Goal: Information Seeking & Learning: Learn about a topic

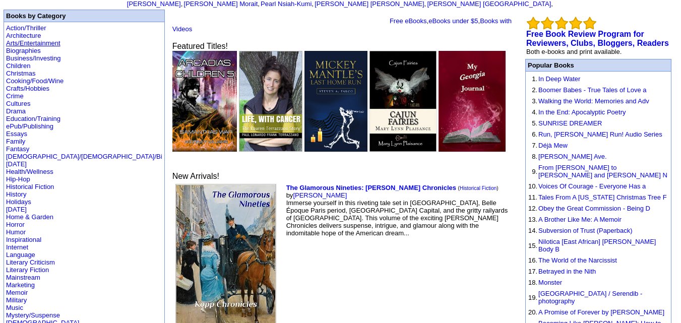
scroll to position [63, 0]
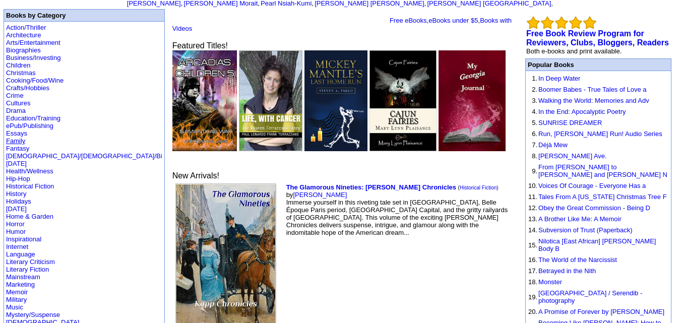
click at [20, 137] on link "Family" at bounding box center [15, 141] width 19 height 8
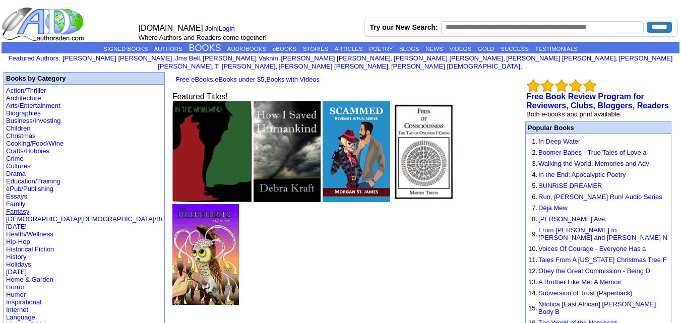
scroll to position [63, 0]
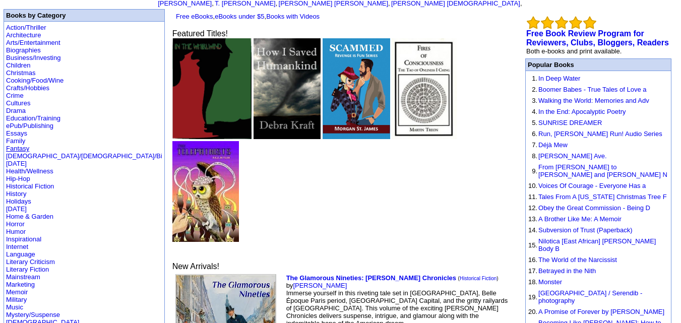
click at [18, 145] on link "Fantasy" at bounding box center [17, 149] width 23 height 8
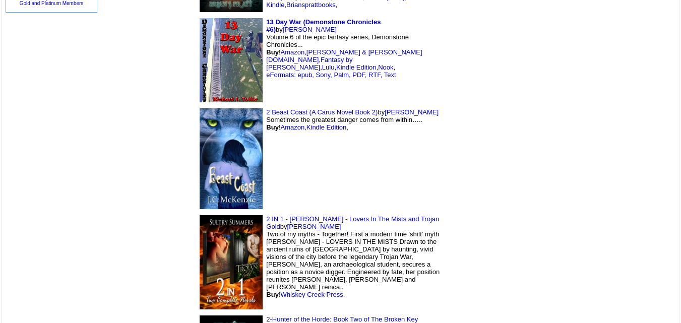
scroll to position [726, 0]
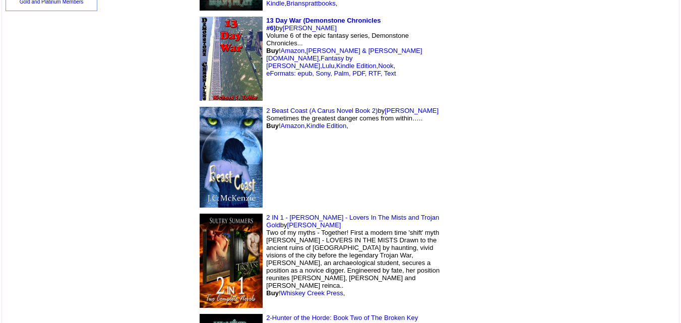
click at [200, 109] on img at bounding box center [231, 157] width 63 height 101
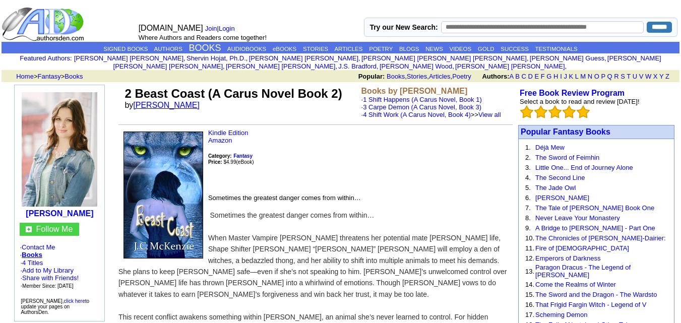
click at [168, 101] on link "J.C. McKenzie" at bounding box center [166, 105] width 67 height 9
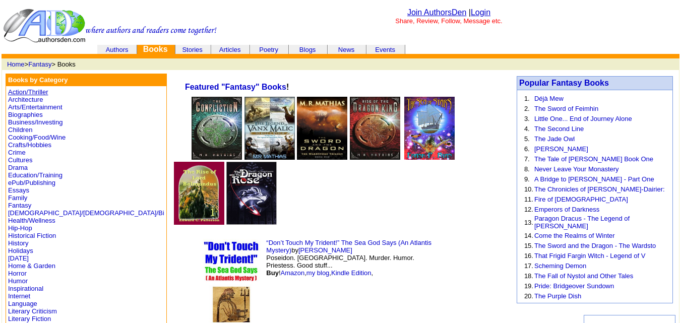
click at [34, 92] on link "Action/Thriller" at bounding box center [28, 92] width 40 height 8
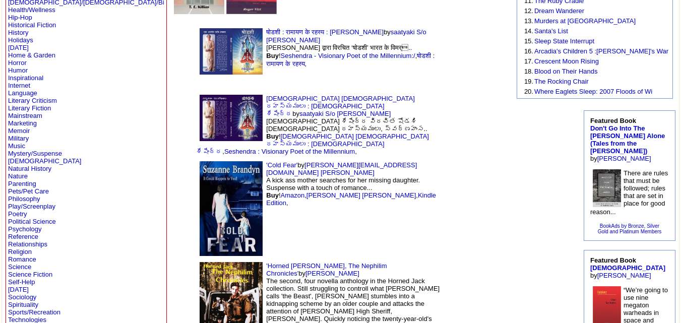
scroll to position [211, 0]
click at [200, 261] on img at bounding box center [231, 309] width 63 height 97
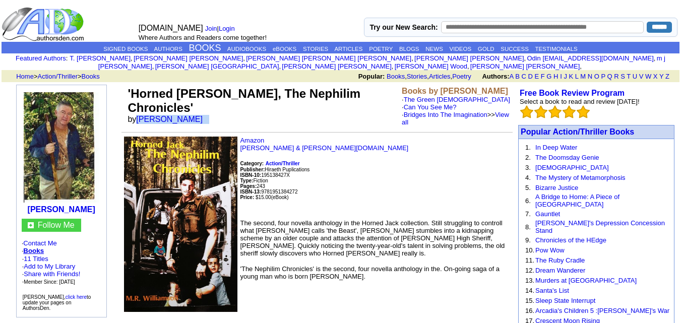
drag, startPoint x: 140, startPoint y: 97, endPoint x: 209, endPoint y: 96, distance: 69.0
click at [209, 96] on td "'Horned Jack, The Nephilim Chronicles' by M R Williamson" at bounding box center [262, 106] width 274 height 43
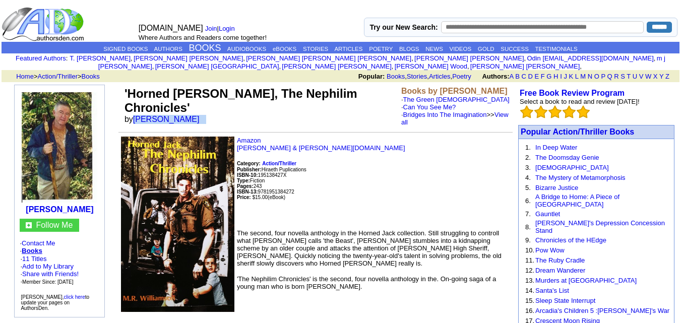
copy font "M R Williamson"
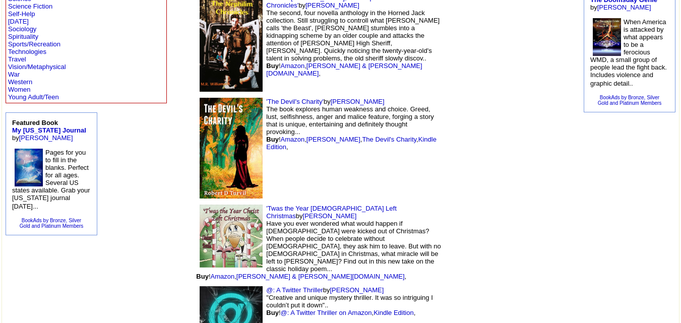
scroll to position [491, 0]
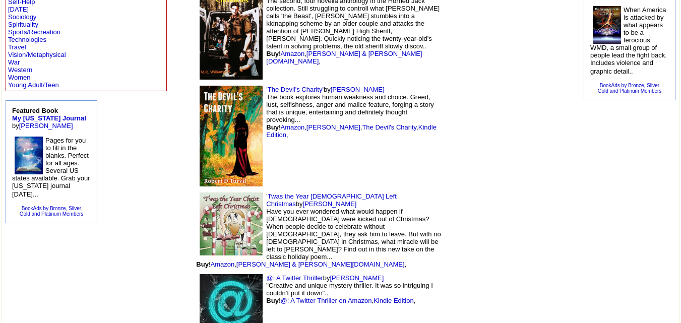
click at [200, 88] on img at bounding box center [231, 136] width 63 height 101
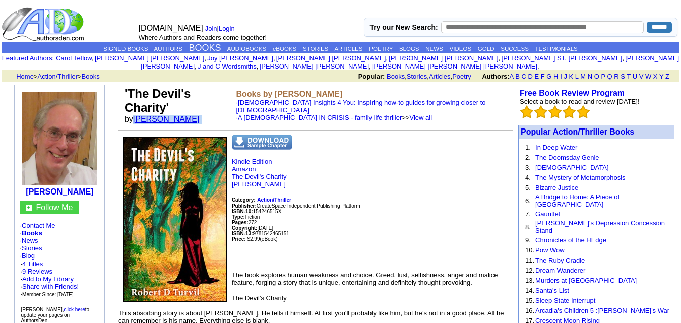
drag, startPoint x: 199, startPoint y: 96, endPoint x: 138, endPoint y: 96, distance: 61.0
click at [138, 115] on font "by [PERSON_NAME]" at bounding box center [165, 119] width 82 height 9
copy font "[PERSON_NAME]"
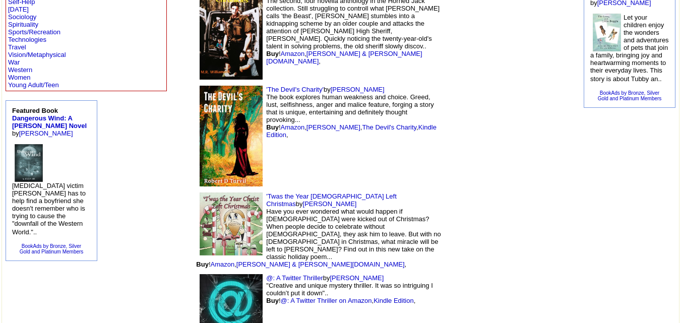
scroll to position [569, 0]
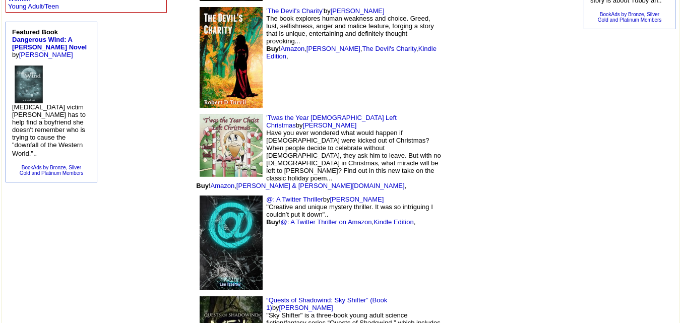
click at [193, 192] on td "@: A Twitter Thriller by Lee Isserow "Creative and unique mystery thriller. It …" at bounding box center [319, 242] width 252 height 101
click at [200, 114] on img at bounding box center [231, 145] width 63 height 63
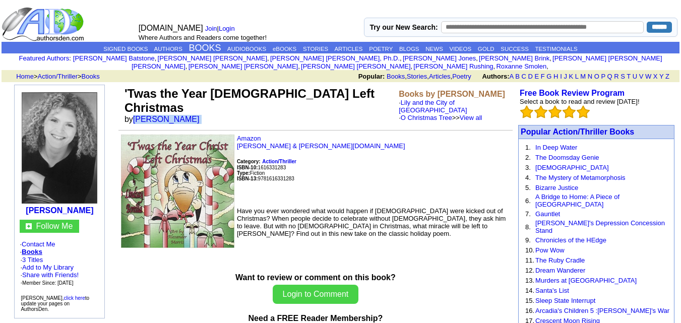
drag, startPoint x: 201, startPoint y: 97, endPoint x: 134, endPoint y: 93, distance: 67.6
click at [134, 115] on font "by [PERSON_NAME]" at bounding box center [165, 119] width 82 height 9
copy font "[PERSON_NAME]"
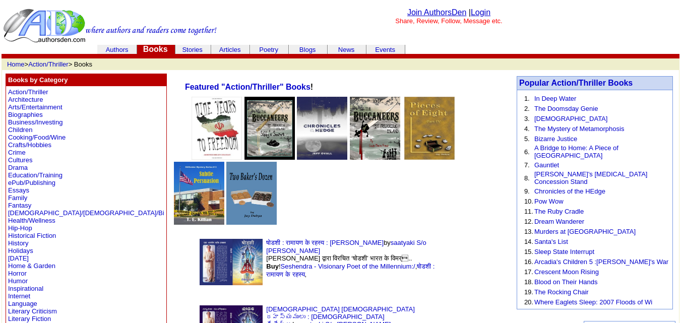
scroll to position [678, 0]
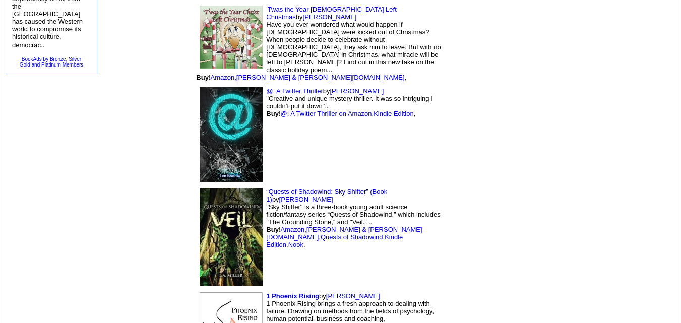
click at [200, 188] on img at bounding box center [231, 237] width 63 height 99
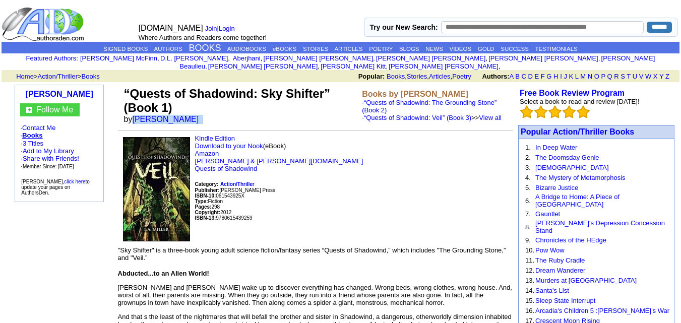
drag, startPoint x: 132, startPoint y: 110, endPoint x: 176, endPoint y: 116, distance: 44.2
click at [176, 116] on td "“Quests of Shadowind: Sky Shifter” (Book 1) by L.A. Miller" at bounding box center [241, 105] width 238 height 41
copy font "L.A. Miller"
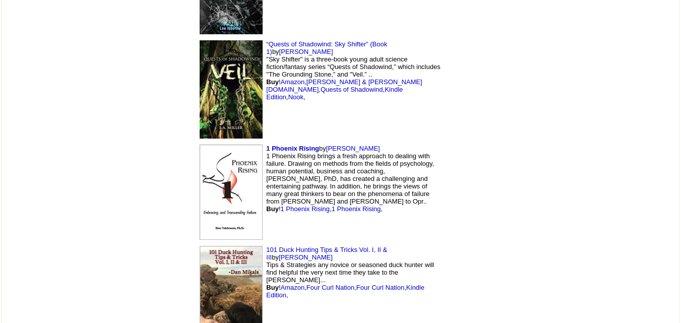
scroll to position [827, 0]
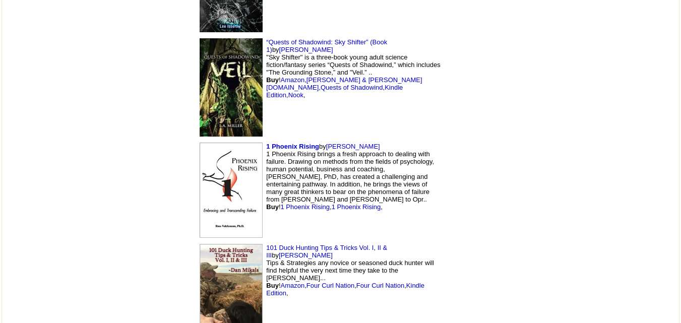
click at [200, 143] on img at bounding box center [231, 190] width 63 height 95
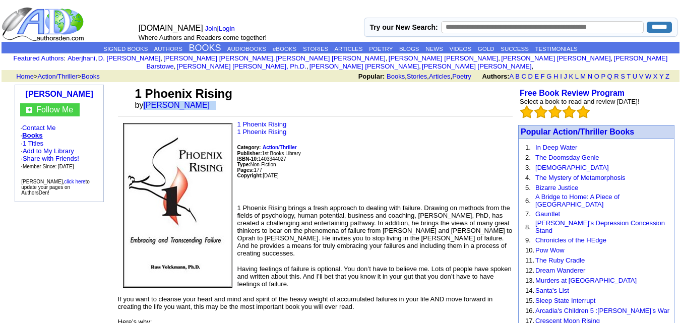
drag, startPoint x: 144, startPoint y: 96, endPoint x: 220, endPoint y: 98, distance: 75.6
click at [220, 98] on td "1 Phoenix Rising by [PERSON_NAME]" at bounding box center [322, 98] width 379 height 27
copy font "[PERSON_NAME]"
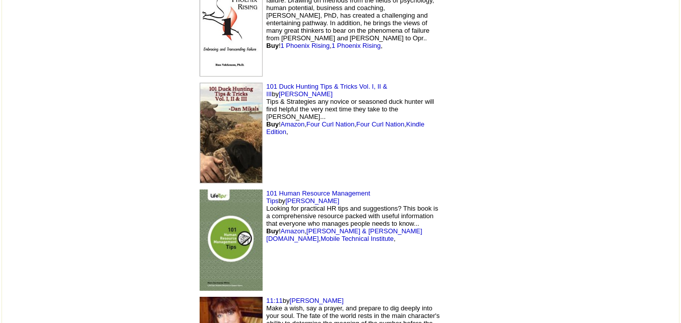
scroll to position [995, 0]
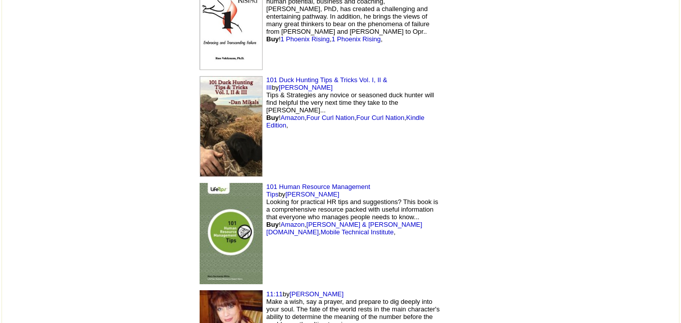
click at [200, 76] on img at bounding box center [231, 126] width 63 height 100
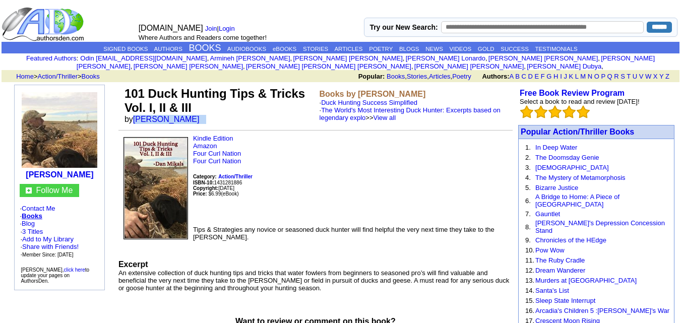
drag, startPoint x: 134, startPoint y: 110, endPoint x: 186, endPoint y: 111, distance: 52.9
click at [186, 111] on td "101 Duck Hunting Tips & Tricks Vol. I, II & III by [PERSON_NAME]" at bounding box center [219, 105] width 195 height 41
copy font "Dan Mikals"
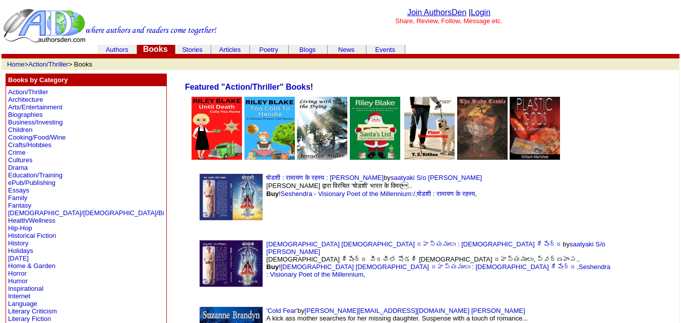
scroll to position [995, 0]
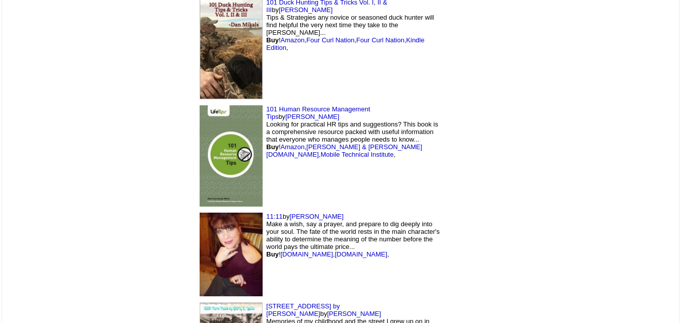
scroll to position [1073, 0]
click at [200, 105] on img at bounding box center [231, 156] width 63 height 102
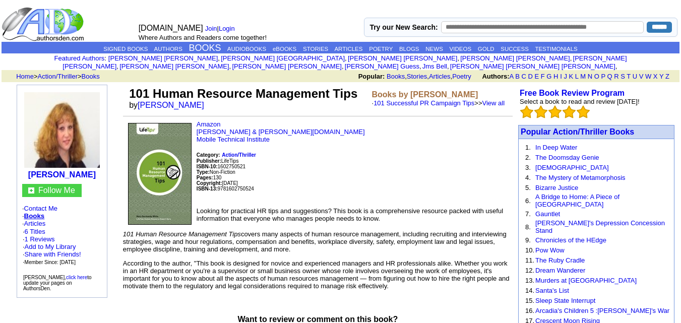
scroll to position [29, 0]
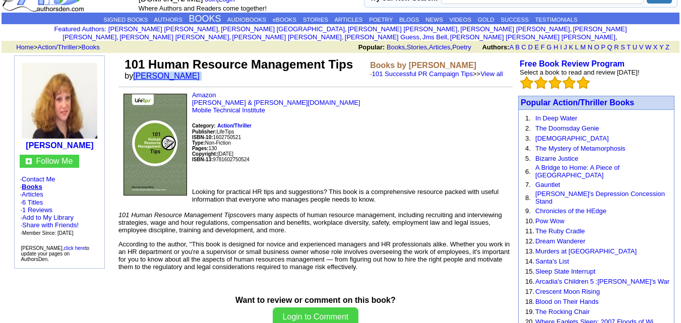
drag, startPoint x: 187, startPoint y: 67, endPoint x: 136, endPoint y: 67, distance: 51.4
click at [136, 72] on font "by [PERSON_NAME]" at bounding box center [165, 76] width 82 height 9
copy font "[PERSON_NAME]"
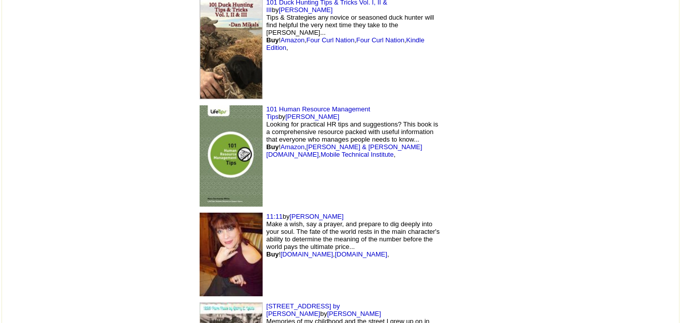
scroll to position [1195, 0]
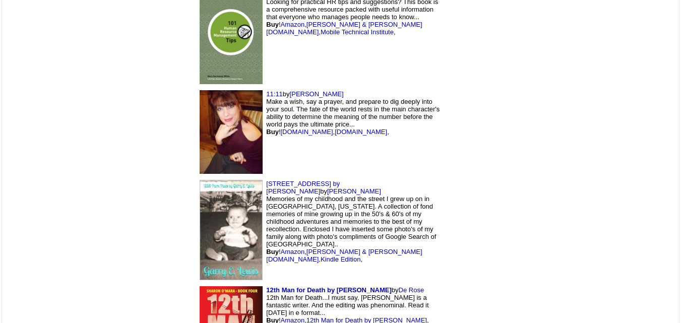
click at [200, 180] on img at bounding box center [231, 230] width 63 height 100
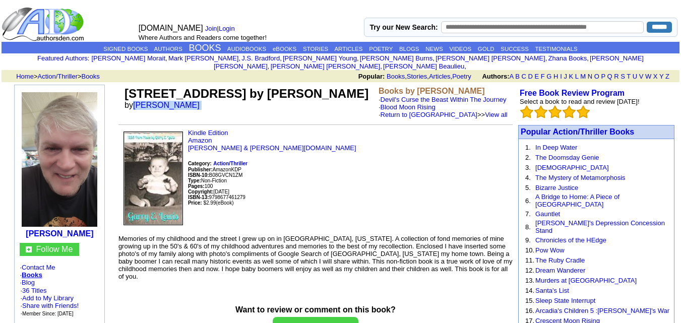
drag, startPoint x: 192, startPoint y: 97, endPoint x: 134, endPoint y: 96, distance: 57.9
click at [134, 101] on font "by Garry E. Lewis" at bounding box center [165, 105] width 82 height 9
copy font "Garry E. Lewis"
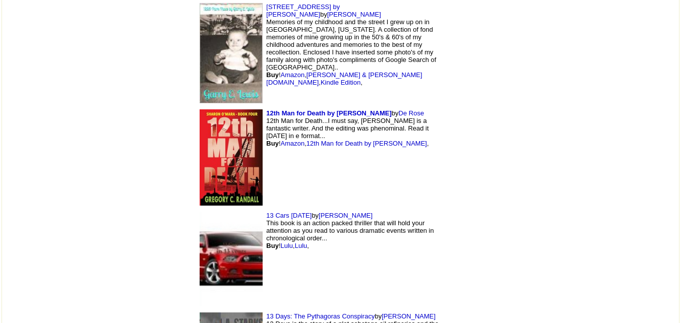
scroll to position [1374, 0]
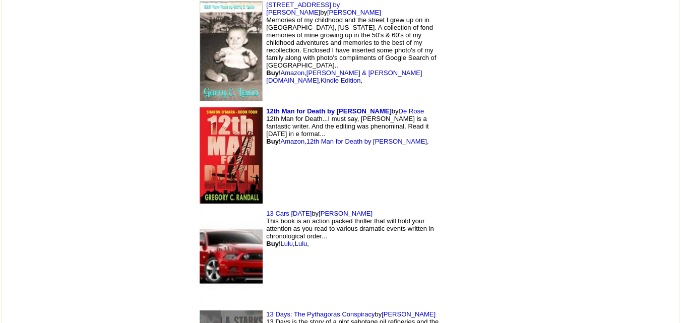
click at [200, 210] on img at bounding box center [231, 257] width 63 height 95
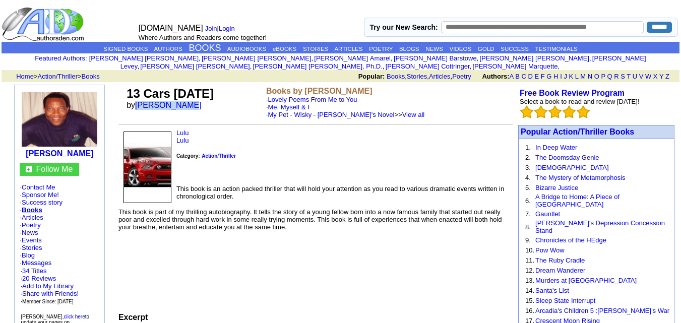
drag, startPoint x: 195, startPoint y: 97, endPoint x: 137, endPoint y: 102, distance: 58.2
click at [137, 102] on td "13 Cars in 13 Years by Mac Hermann" at bounding box center [194, 103] width 140 height 36
copy link "Mac Hermann"
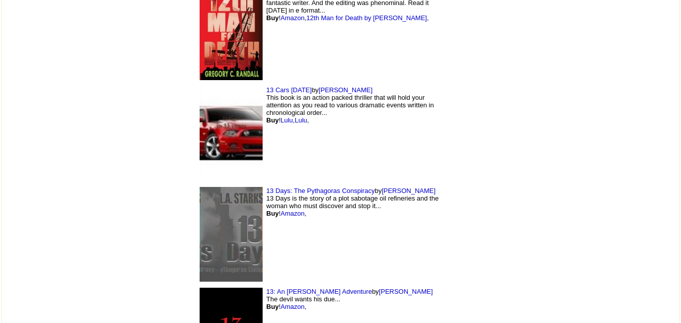
scroll to position [1499, 0]
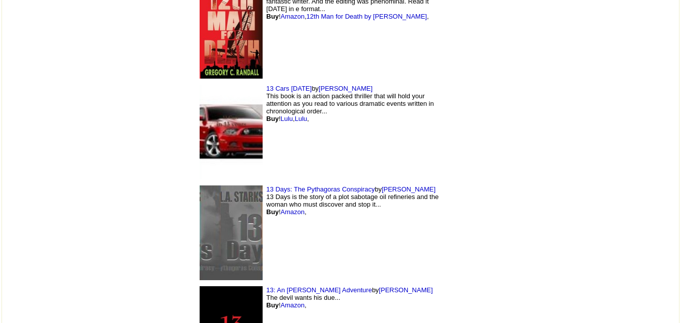
click at [200, 185] on img at bounding box center [231, 232] width 63 height 95
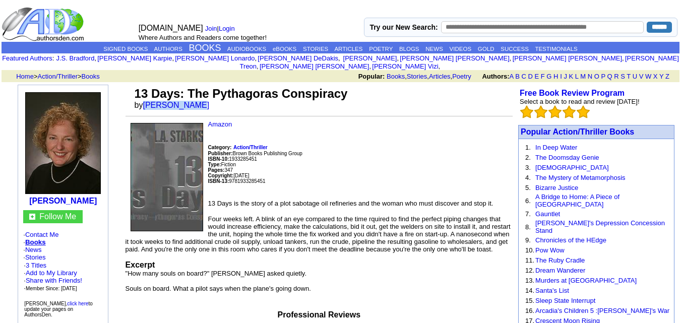
drag, startPoint x: 144, startPoint y: 99, endPoint x: 184, endPoint y: 103, distance: 40.1
click at [184, 103] on td "13 Days: The Pythagoras Conspiracy by [PERSON_NAME]" at bounding box center [323, 98] width 380 height 27
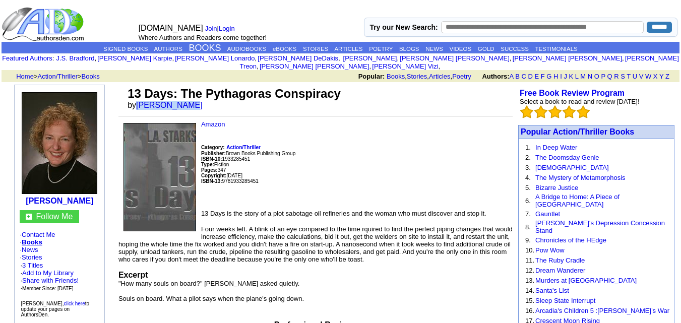
click at [183, 101] on font "by [PERSON_NAME]" at bounding box center [168, 105] width 82 height 9
drag, startPoint x: 183, startPoint y: 96, endPoint x: 139, endPoint y: 94, distance: 43.9
click at [139, 101] on font "by L. A. Starks" at bounding box center [168, 105] width 82 height 9
copy font "L. A. Starks"
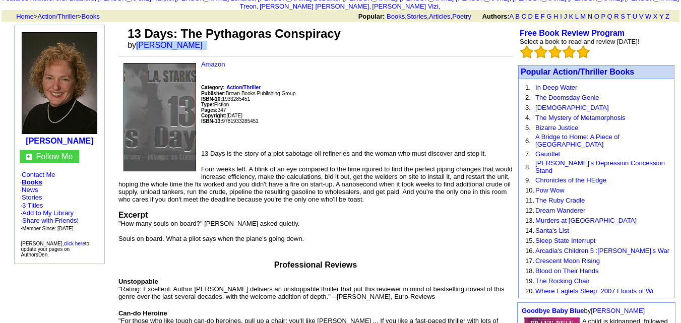
scroll to position [60, 0]
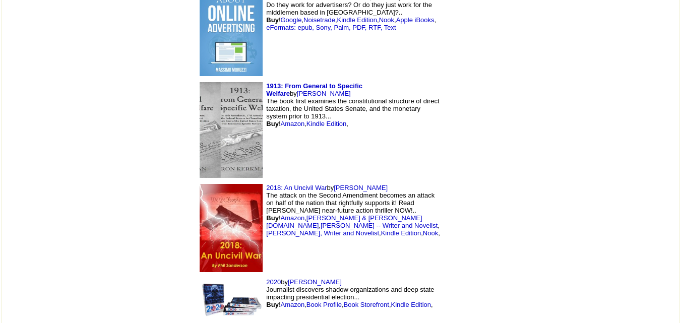
scroll to position [1915, 0]
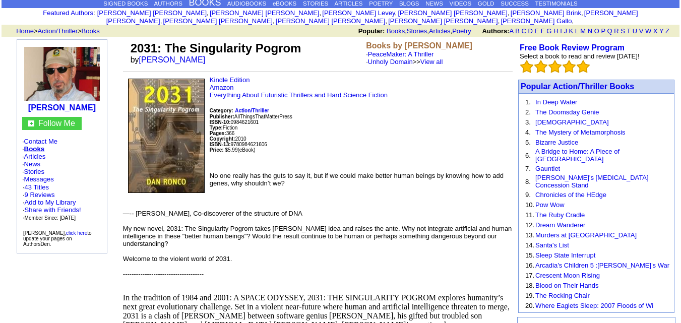
scroll to position [40, 0]
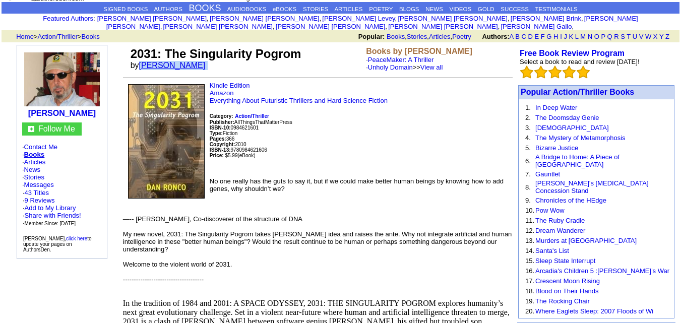
drag, startPoint x: 185, startPoint y: 56, endPoint x: 145, endPoint y: 56, distance: 39.8
click at [145, 61] on font "by Dan Ronco" at bounding box center [171, 65] width 82 height 9
copy font "Dan Ronco"
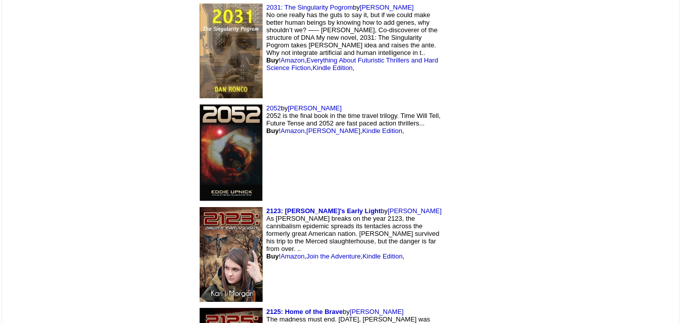
scroll to position [2255, 0]
click at [200, 105] on img at bounding box center [231, 153] width 63 height 97
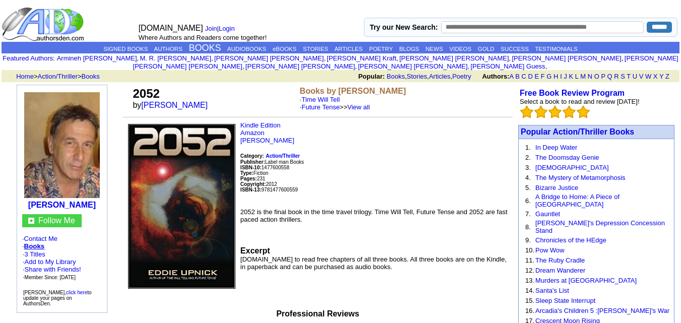
scroll to position [5, 0]
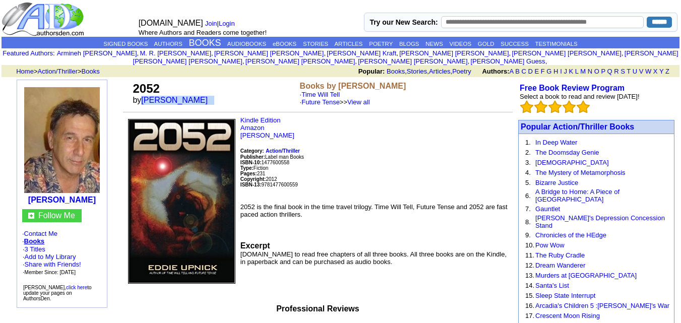
drag, startPoint x: 146, startPoint y: 95, endPoint x: 203, endPoint y: 95, distance: 56.9
click at [203, 95] on td "2052 by Eddie Upnick" at bounding box center [213, 94] width 167 height 28
copy font "Eddie Upnick"
click at [253, 124] on link "Amazon" at bounding box center [252, 128] width 24 height 8
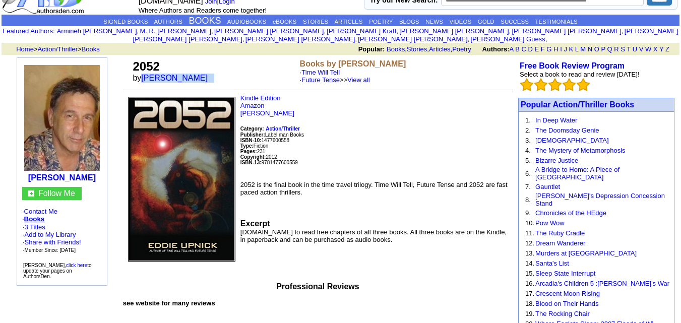
scroll to position [28, 0]
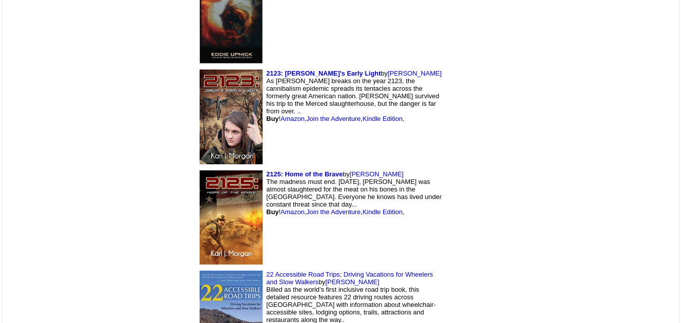
scroll to position [2394, 0]
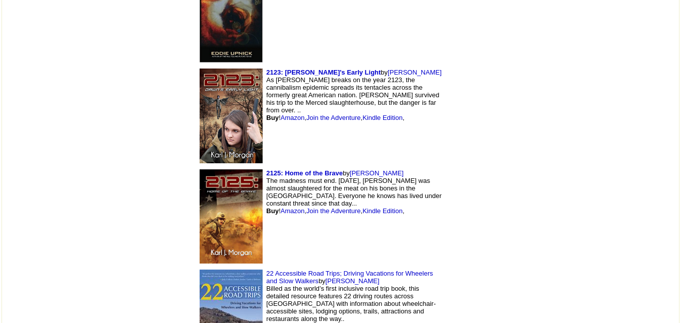
click at [200, 169] on img at bounding box center [231, 216] width 63 height 94
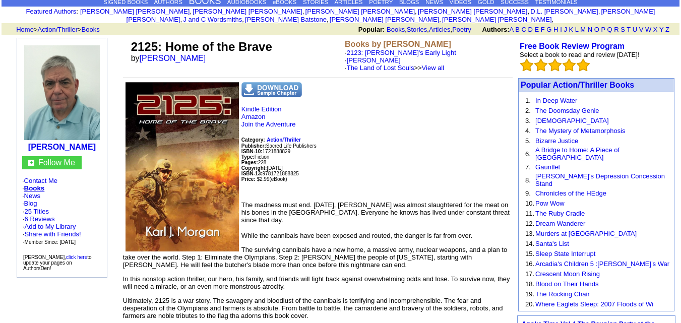
scroll to position [47, 0]
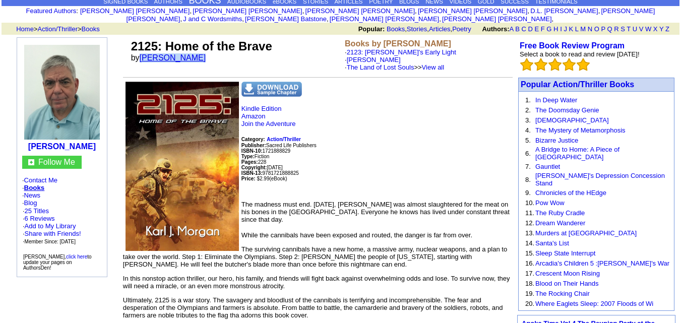
drag, startPoint x: 194, startPoint y: 49, endPoint x: 143, endPoint y: 47, distance: 51.4
click at [143, 53] on font "by Karl J Morgan" at bounding box center [172, 57] width 82 height 9
copy link "Karl J Morgan"
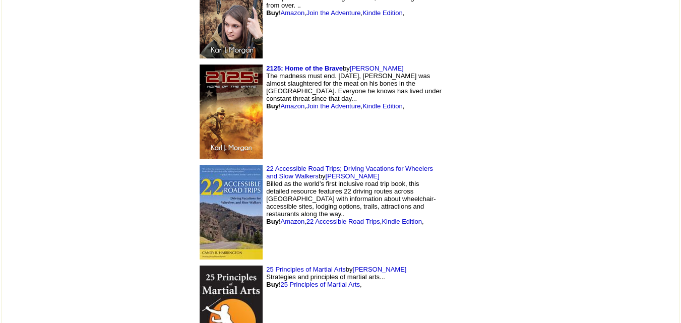
scroll to position [2499, 0]
click at [200, 164] on img at bounding box center [231, 211] width 63 height 95
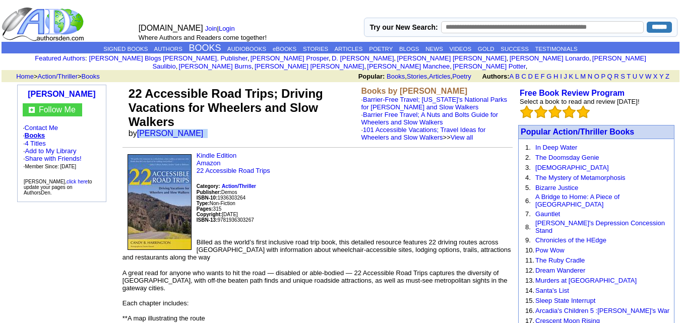
drag, startPoint x: 140, startPoint y: 124, endPoint x: 220, endPoint y: 130, distance: 79.8
click at [220, 130] on td "22 Accessible Road Trips; Driving Vacations for Wheelers and Slow Walkers by [P…" at bounding box center [242, 114] width 233 height 58
copy font "[PERSON_NAME]"
